Goal: Browse casually

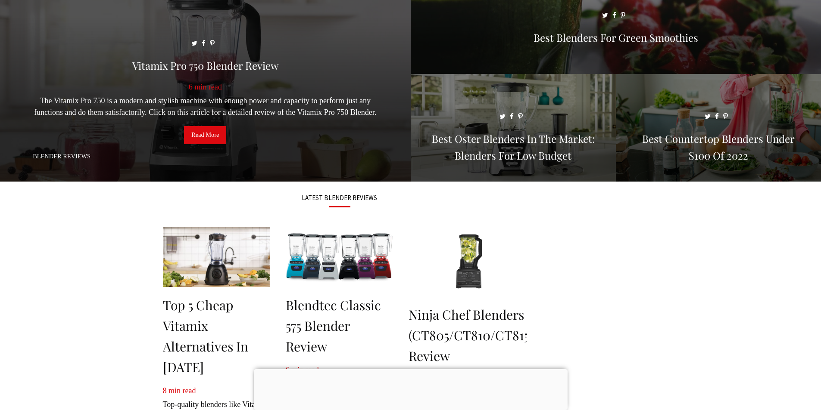
scroll to position [43, 0]
